Goal: Task Accomplishment & Management: Use online tool/utility

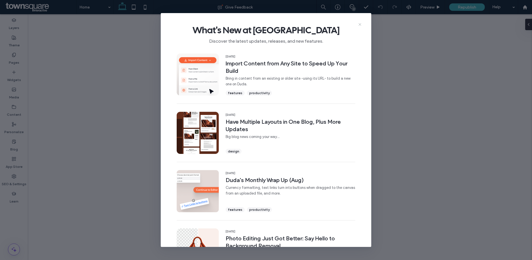
click at [360, 24] on icon at bounding box center [360, 24] width 5 height 5
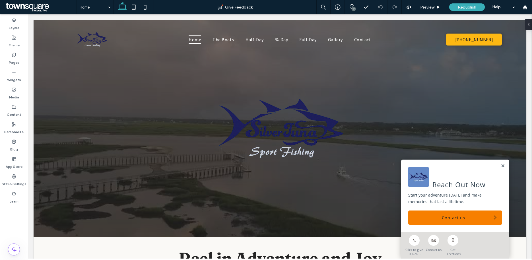
click at [354, 7] on div "2" at bounding box center [354, 9] width 4 height 4
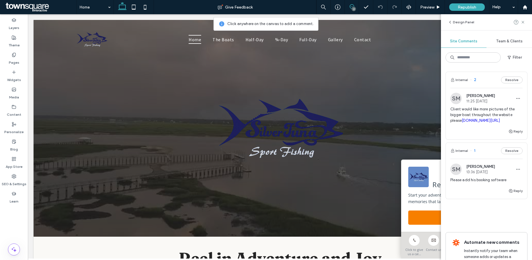
click at [502, 121] on span "Client would like more pictures of the bigger boat throughout the website pleas…" at bounding box center [487, 114] width 72 height 17
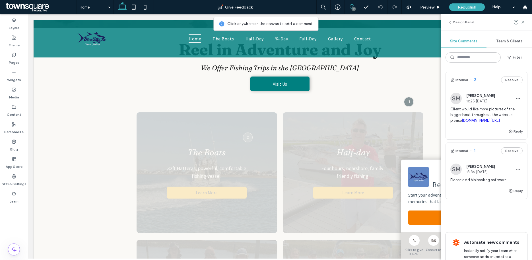
scroll to position [231, 0]
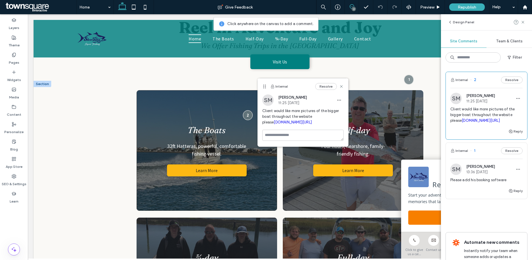
click at [231, 186] on div "The Boats 32ft Hatteras, powerful, comfortable fishing vessel. Learn More" at bounding box center [207, 150] width 141 height 121
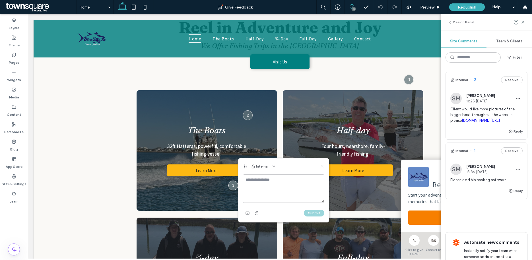
drag, startPoint x: 324, startPoint y: 167, endPoint x: 296, endPoint y: 153, distance: 31.3
click at [324, 167] on icon at bounding box center [322, 166] width 5 height 5
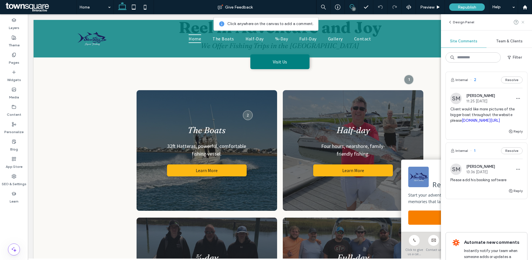
click at [525, 21] on icon at bounding box center [523, 22] width 5 height 5
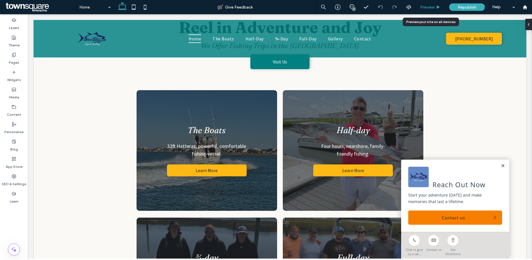
click at [428, 5] on span "Preview" at bounding box center [428, 7] width 14 height 5
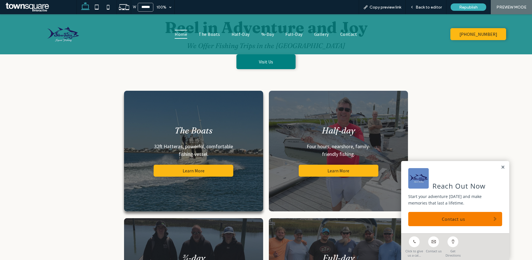
click at [232, 133] on h4 "The Boats" at bounding box center [194, 130] width 130 height 11
click at [438, 8] on span "Back to editor" at bounding box center [429, 7] width 26 height 5
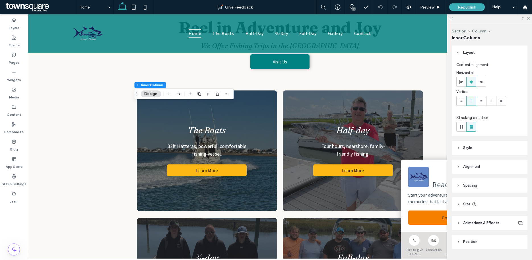
scroll to position [1, 0]
click at [478, 146] on header "Style" at bounding box center [490, 147] width 76 height 14
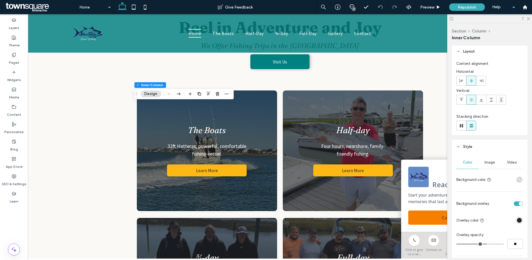
scroll to position [2, 0]
click at [491, 165] on div "Image" at bounding box center [490, 161] width 22 height 13
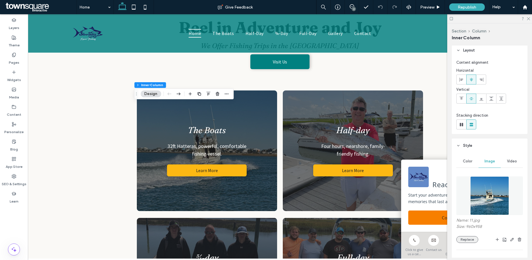
click at [468, 239] on button "Replace" at bounding box center [468, 239] width 22 height 7
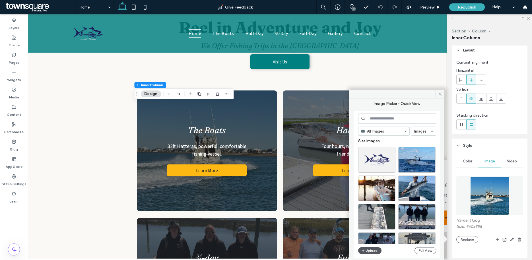
click at [376, 249] on button "Upload" at bounding box center [369, 250] width 23 height 7
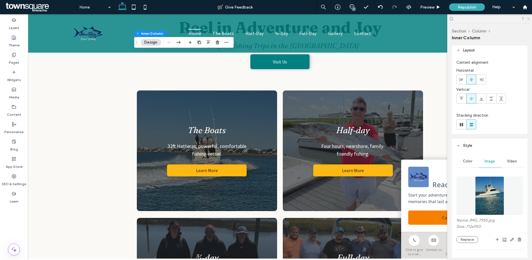
click at [529, 19] on icon at bounding box center [529, 19] width 4 height 4
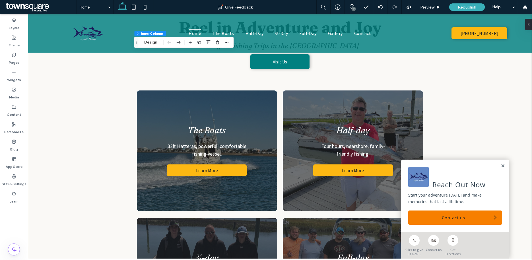
click at [353, 9] on div "2" at bounding box center [354, 9] width 4 height 4
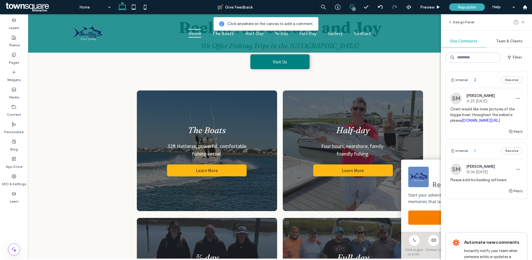
click at [501, 175] on div "SM [PERSON_NAME] 13:36 [DATE]" at bounding box center [487, 169] width 72 height 11
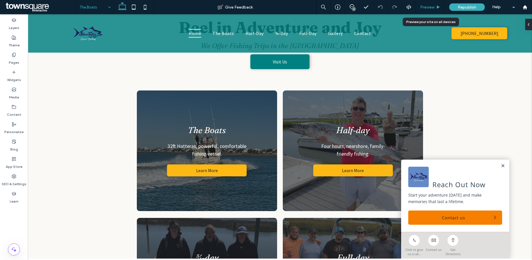
click at [431, 11] on div "Preview" at bounding box center [430, 7] width 29 height 14
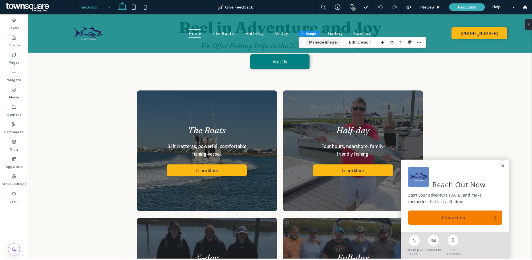
click at [328, 42] on button "Manage Image" at bounding box center [323, 42] width 35 height 7
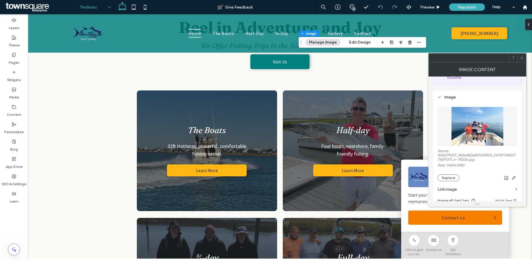
scroll to position [52, 0]
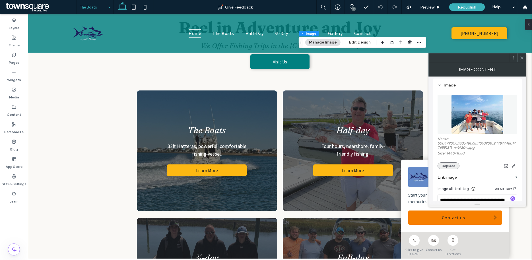
click at [451, 169] on button "Replace" at bounding box center [449, 166] width 22 height 7
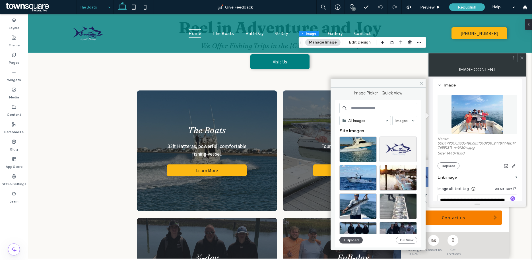
click at [352, 241] on button "Upload" at bounding box center [351, 240] width 23 height 7
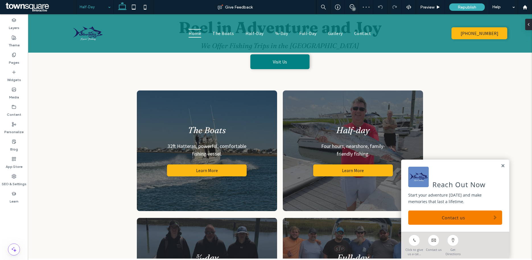
click at [101, 9] on input at bounding box center [94, 7] width 28 height 14
click at [169, 58] on button "Manage Image" at bounding box center [155, 58] width 35 height 7
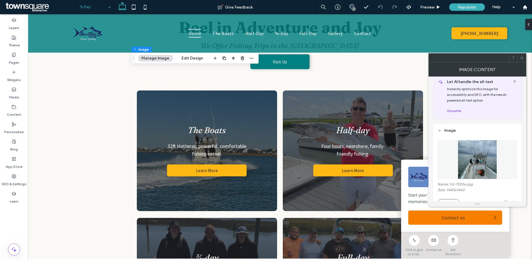
scroll to position [58, 0]
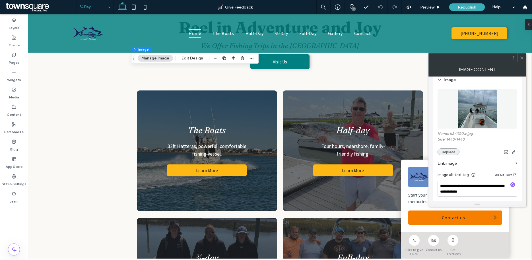
click at [450, 154] on button "Replace" at bounding box center [449, 152] width 22 height 7
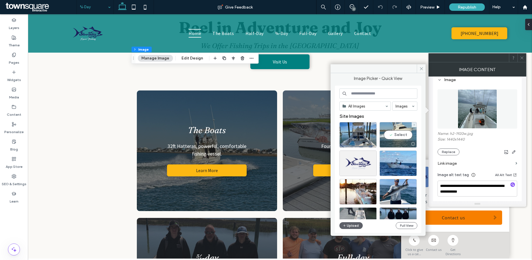
click at [403, 136] on div "Select" at bounding box center [398, 135] width 37 height 26
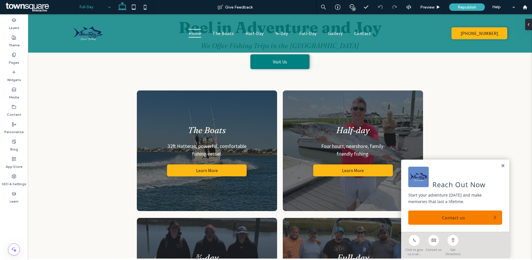
click at [108, 8] on div "Full‑Day" at bounding box center [95, 7] width 37 height 14
click at [435, 6] on div "Preview" at bounding box center [430, 7] width 29 height 5
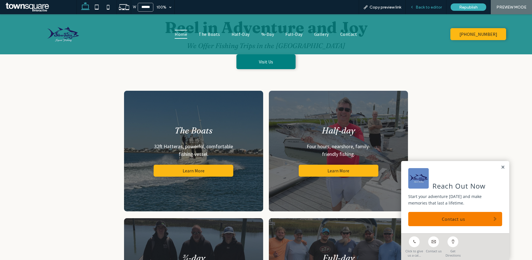
click at [426, 10] on div "Back to editor" at bounding box center [426, 7] width 41 height 14
click at [419, 6] on span "Back to editor" at bounding box center [429, 7] width 26 height 5
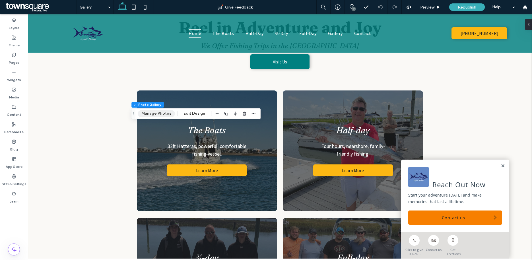
click at [159, 114] on button "Manage Photos" at bounding box center [156, 113] width 37 height 7
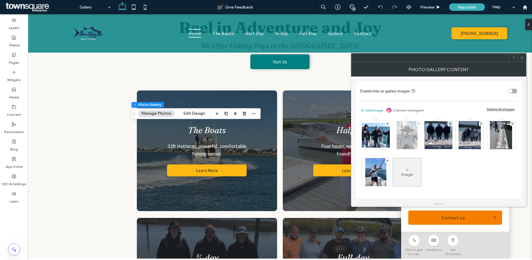
scroll to position [335, 0]
click at [410, 173] on div "Image" at bounding box center [407, 174] width 11 height 5
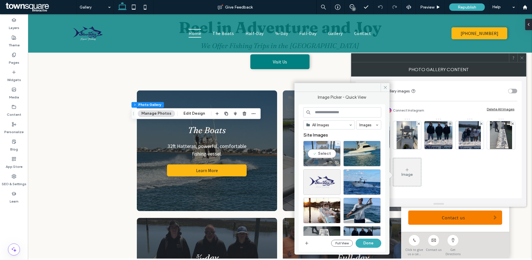
click at [323, 151] on div "Select" at bounding box center [322, 154] width 37 height 26
click at [364, 149] on div "Select" at bounding box center [362, 154] width 37 height 26
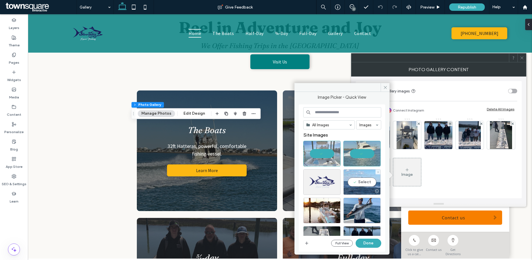
click at [364, 181] on div "Select" at bounding box center [362, 182] width 37 height 26
click at [374, 242] on button "Done" at bounding box center [369, 243] width 26 height 9
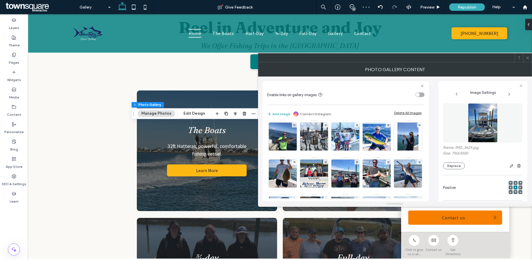
scroll to position [0, 0]
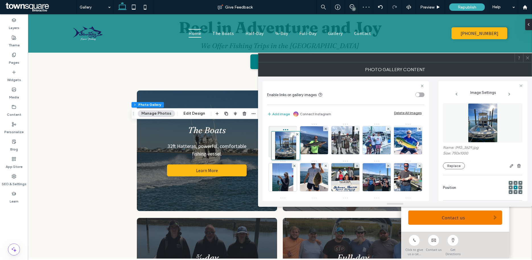
drag, startPoint x: 314, startPoint y: 176, endPoint x: 283, endPoint y: 146, distance: 42.9
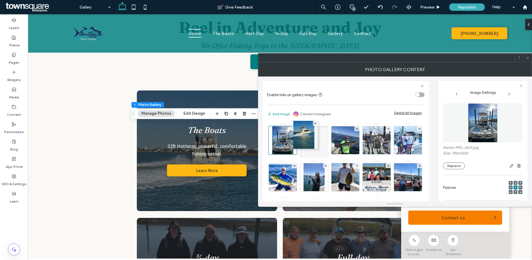
drag, startPoint x: 348, startPoint y: 155, endPoint x: 313, endPoint y: 144, distance: 36.6
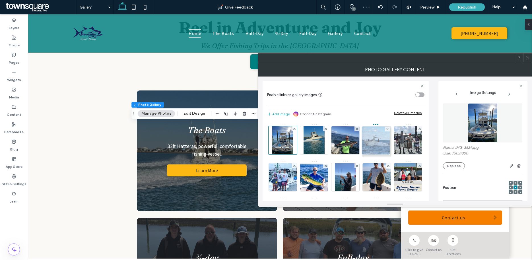
drag, startPoint x: 378, startPoint y: 145, endPoint x: 376, endPoint y: 148, distance: 3.4
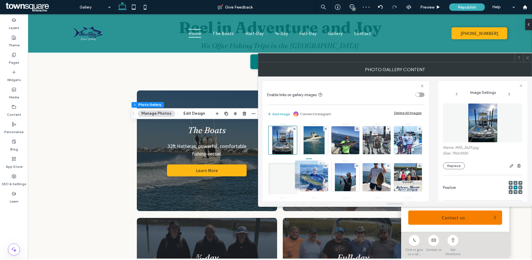
drag, startPoint x: 374, startPoint y: 144, endPoint x: 313, endPoint y: 181, distance: 71.3
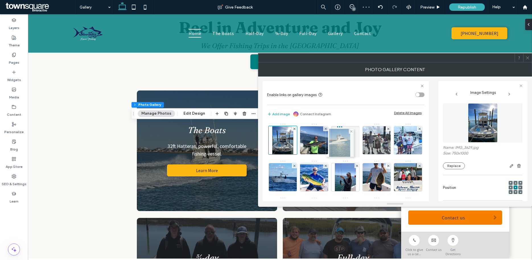
drag, startPoint x: 319, startPoint y: 146, endPoint x: 345, endPoint y: 148, distance: 26.6
click at [528, 56] on icon at bounding box center [528, 58] width 4 height 4
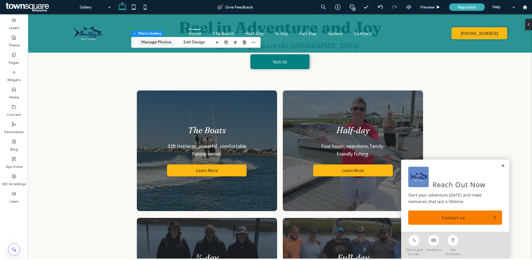
click at [169, 43] on button "Manage Photos" at bounding box center [156, 42] width 37 height 7
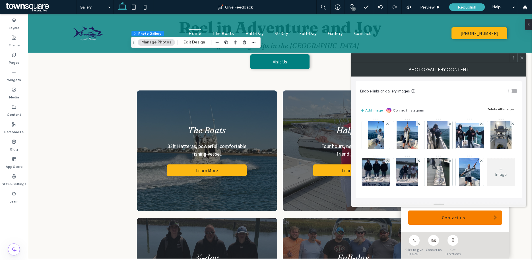
scroll to position [372, 0]
click at [496, 175] on div "Image" at bounding box center [501, 174] width 11 height 5
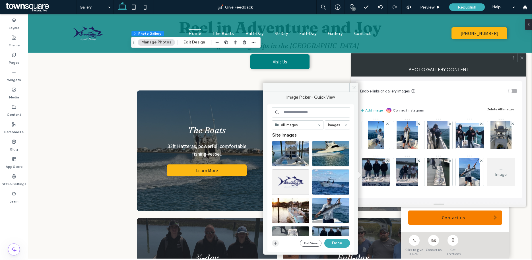
click at [278, 243] on span "button" at bounding box center [275, 243] width 7 height 7
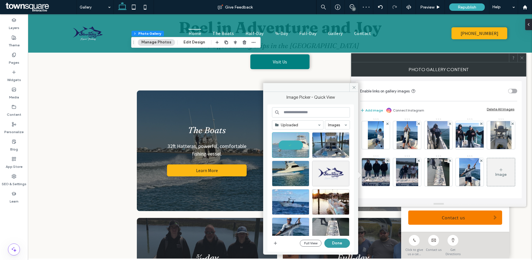
click at [340, 246] on button "Done" at bounding box center [338, 243] width 26 height 9
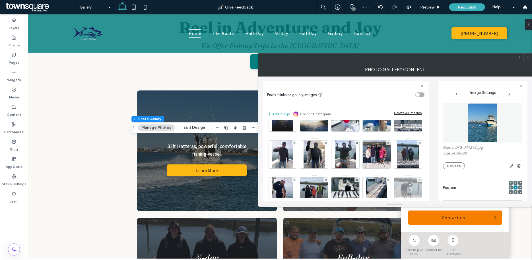
scroll to position [0, 0]
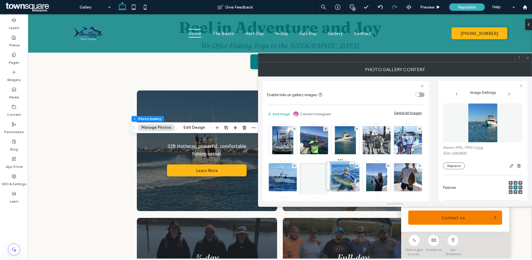
drag, startPoint x: 290, startPoint y: 178, endPoint x: 350, endPoint y: 174, distance: 59.9
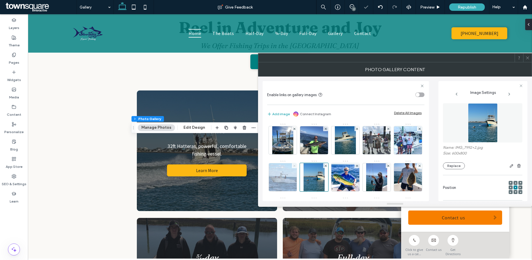
click at [296, 166] on icon at bounding box center [295, 166] width 2 height 2
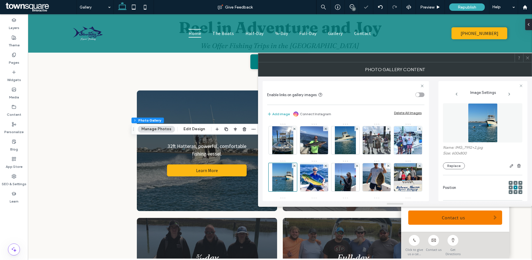
click at [530, 56] on icon at bounding box center [528, 58] width 4 height 4
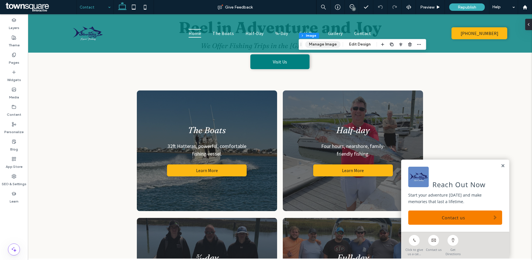
click at [338, 46] on button "Manage Image" at bounding box center [323, 44] width 35 height 7
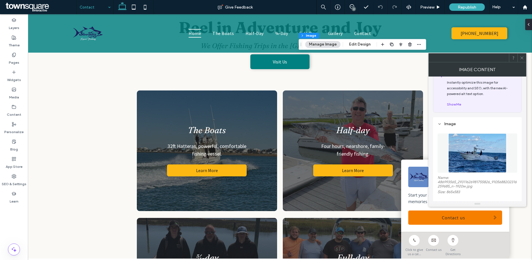
scroll to position [44, 0]
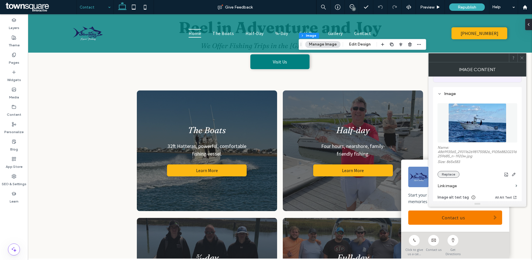
click at [456, 177] on button "Replace" at bounding box center [449, 174] width 22 height 7
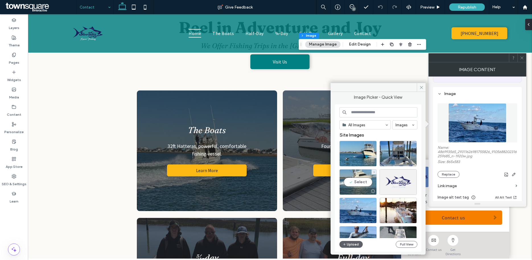
click at [363, 179] on div "Select" at bounding box center [358, 182] width 37 height 26
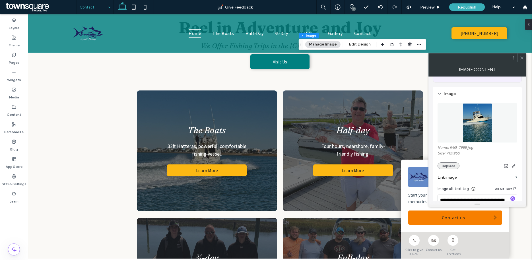
click at [454, 166] on button "Replace" at bounding box center [449, 166] width 22 height 7
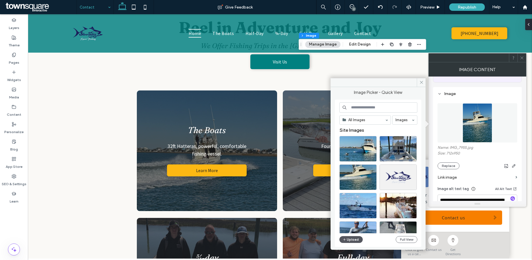
click at [356, 240] on button "Upload" at bounding box center [351, 239] width 23 height 7
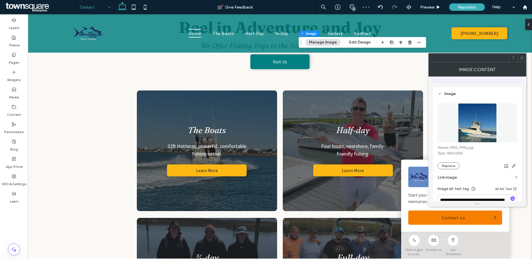
click at [526, 57] on div at bounding box center [522, 58] width 9 height 9
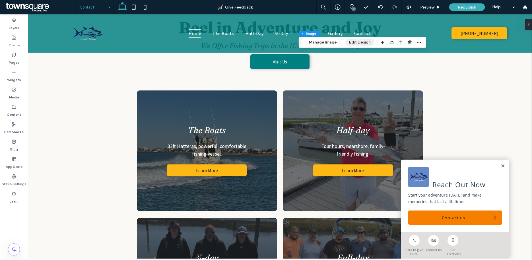
click at [357, 40] on button "Edit Design" at bounding box center [360, 42] width 29 height 7
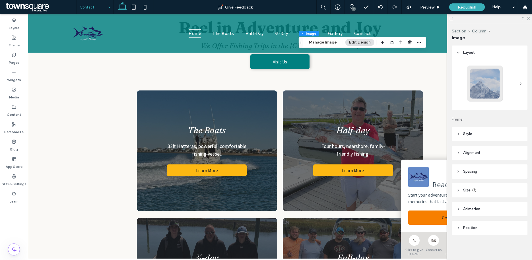
click at [476, 152] on span "Alignment" at bounding box center [472, 153] width 17 height 6
click at [459, 136] on icon at bounding box center [459, 134] width 4 height 4
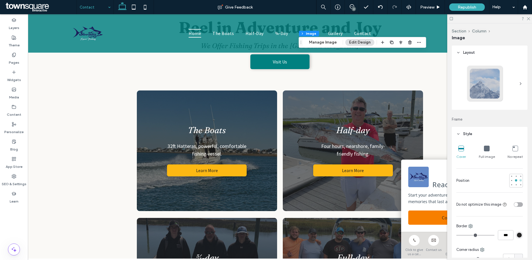
click at [520, 181] on div at bounding box center [521, 180] width 2 height 2
click at [511, 181] on div at bounding box center [512, 180] width 2 height 2
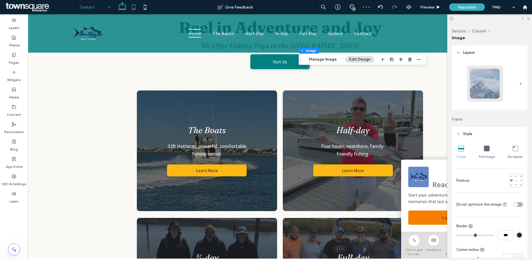
click at [134, 8] on icon at bounding box center [133, 6] width 11 height 11
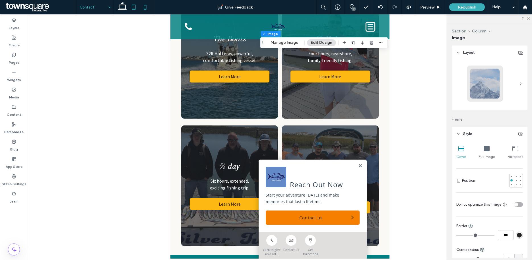
click at [148, 8] on icon at bounding box center [145, 6] width 11 height 11
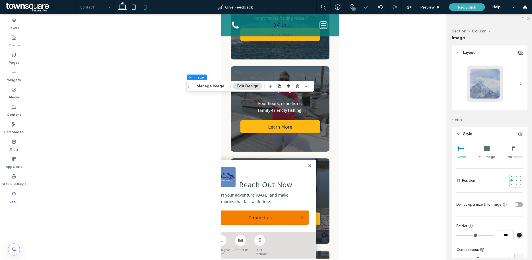
type input "***"
click at [122, 7] on icon at bounding box center [122, 6] width 11 height 11
type input "***"
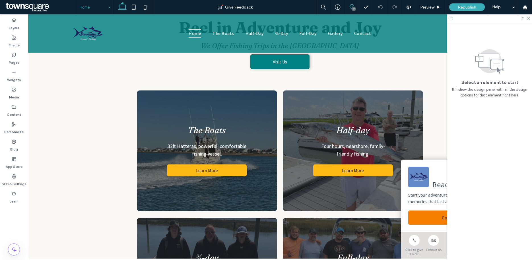
click at [356, 6] on span at bounding box center [352, 6] width 14 height 5
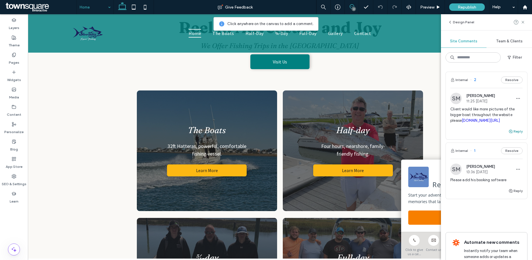
click at [512, 135] on button "Reply" at bounding box center [516, 131] width 14 height 7
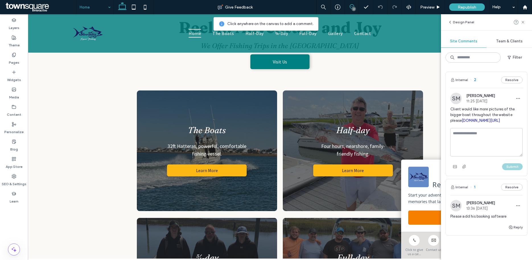
click at [486, 155] on textarea at bounding box center [487, 142] width 72 height 28
type textarea "**********"
click at [514, 170] on button "Submit" at bounding box center [513, 166] width 21 height 7
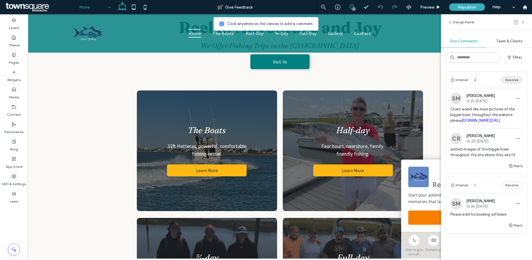
click at [514, 79] on button "Resolve" at bounding box center [512, 80] width 22 height 7
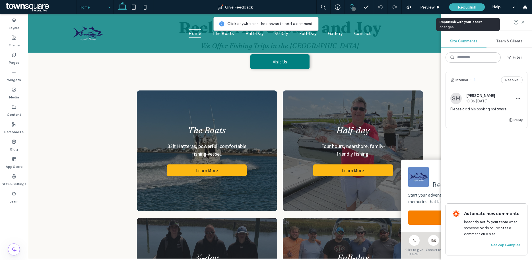
click at [474, 9] on span "Republish" at bounding box center [467, 7] width 19 height 5
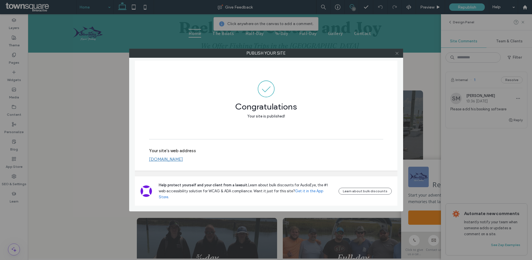
click at [398, 54] on use at bounding box center [397, 53] width 3 height 3
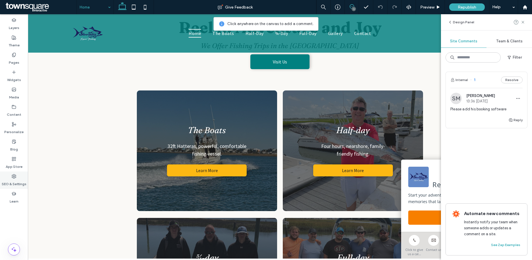
click at [13, 179] on label "SEO & Settings" at bounding box center [14, 183] width 25 height 8
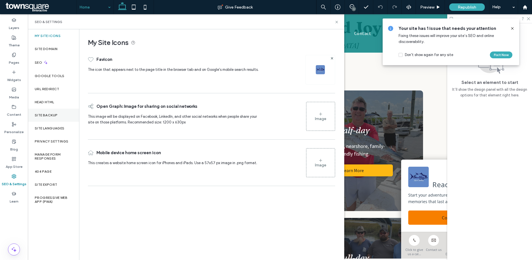
click at [54, 113] on label "Site Backup" at bounding box center [46, 115] width 23 height 4
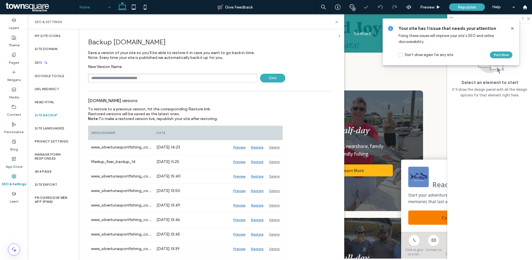
click at [124, 79] on input "text" at bounding box center [172, 78] width 169 height 9
type input "**********"
click at [265, 78] on span "Save" at bounding box center [272, 78] width 25 height 9
click at [338, 22] on icon at bounding box center [337, 22] width 4 height 4
